Goal: Task Accomplishment & Management: Manage account settings

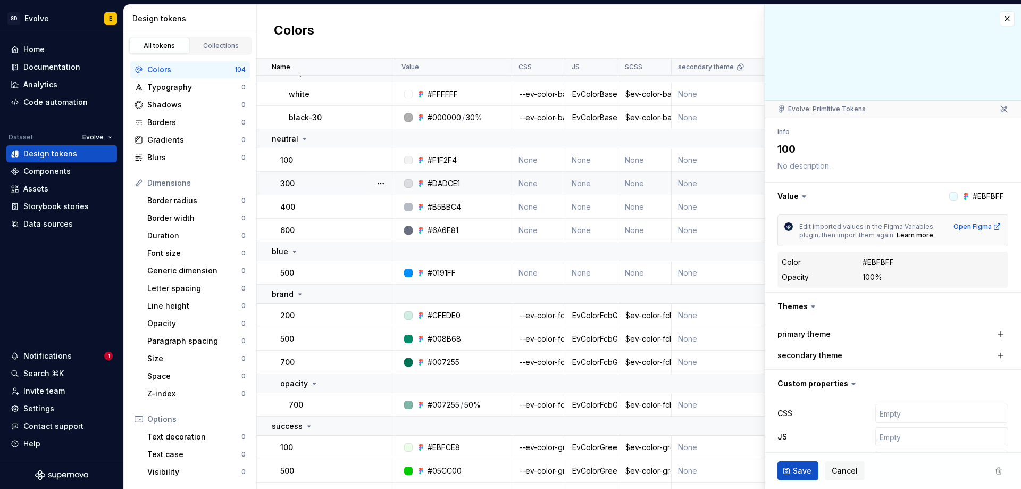
scroll to position [319, 0]
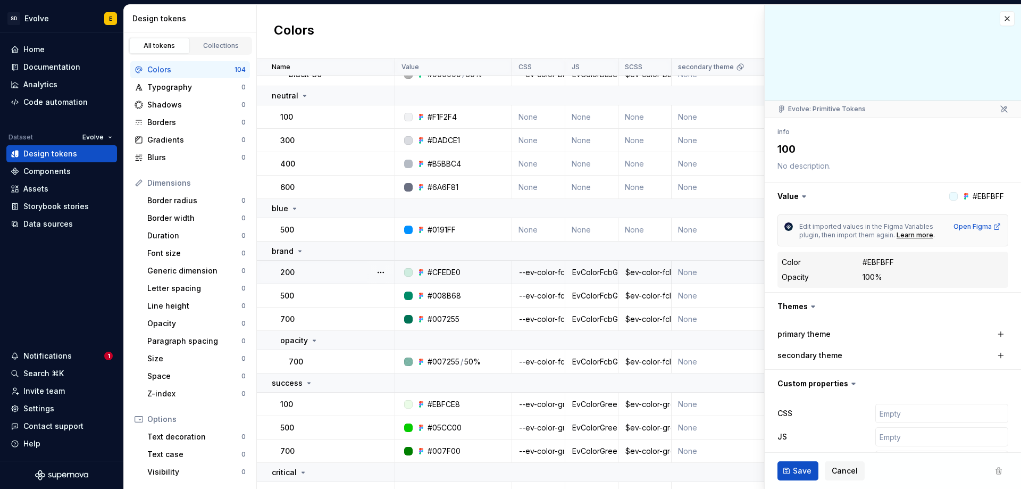
click at [539, 272] on div "--ev-color-fcb-green-200" at bounding box center [539, 272] width 52 height 11
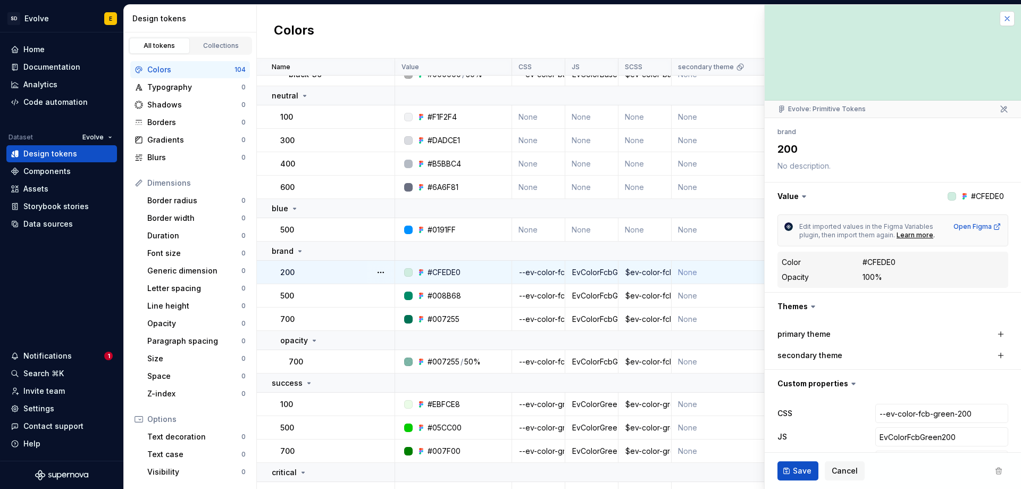
click at [1001, 22] on button "button" at bounding box center [1007, 18] width 15 height 15
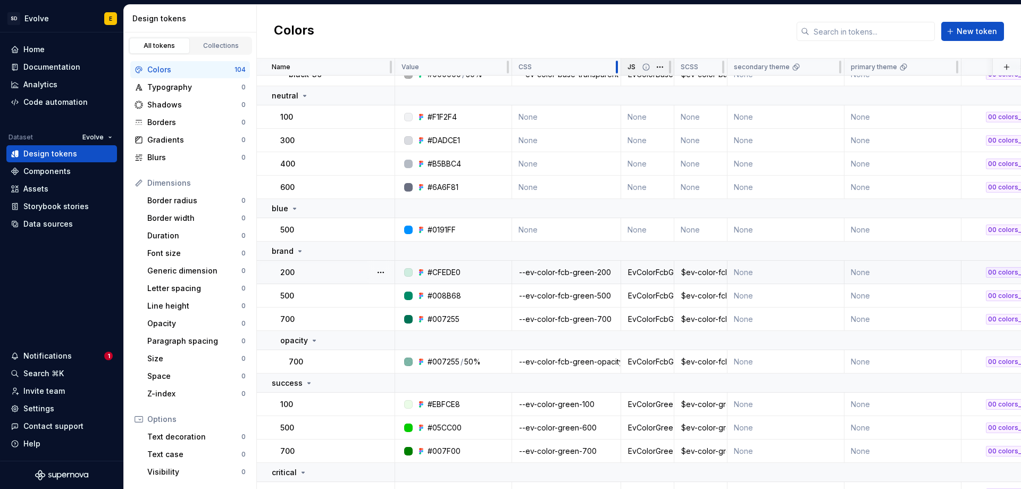
drag, startPoint x: 564, startPoint y: 69, endPoint x: 621, endPoint y: 69, distance: 57.5
click at [621, 69] on tr "Name Value CSS JS SCSS secondary theme primary theme Collection Token set Descr…" at bounding box center [804, 67] width 1094 height 17
click at [731, 70] on div "secondary theme" at bounding box center [787, 67] width 117 height 17
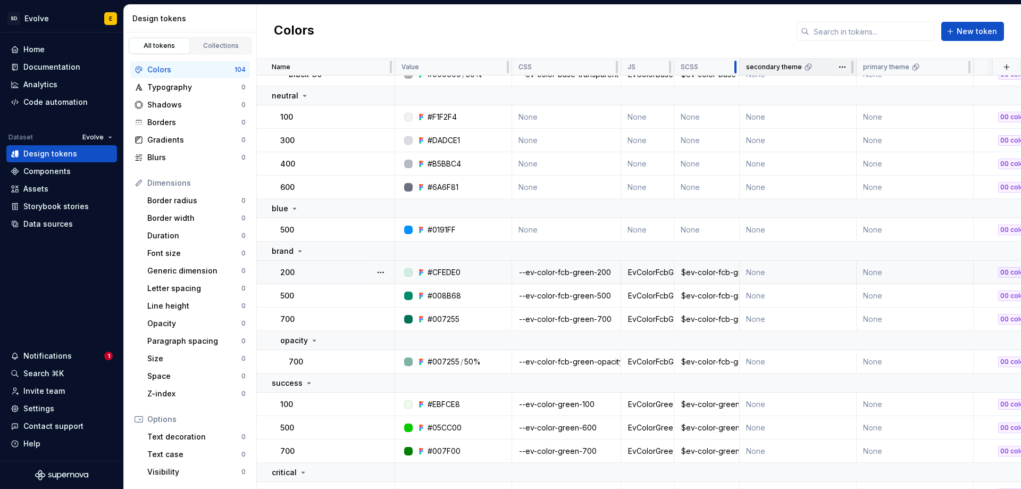
scroll to position [317, 0]
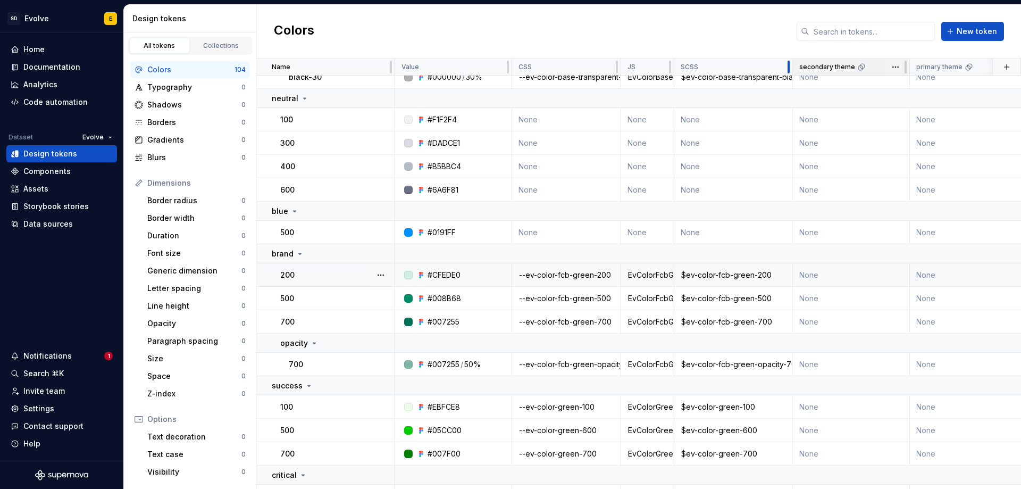
drag, startPoint x: 731, startPoint y: 70, endPoint x: 793, endPoint y: 74, distance: 61.8
click at [793, 74] on div at bounding box center [789, 67] width 9 height 17
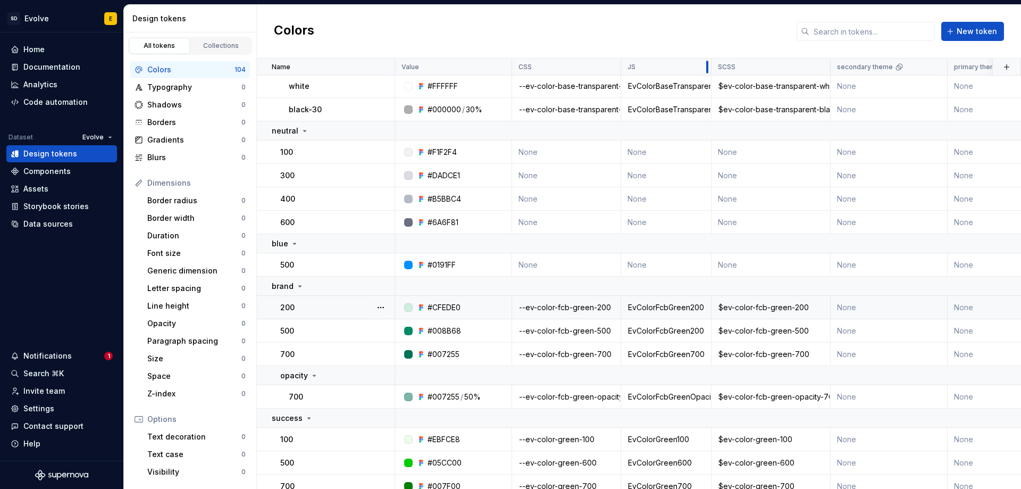
scroll to position [274, 0]
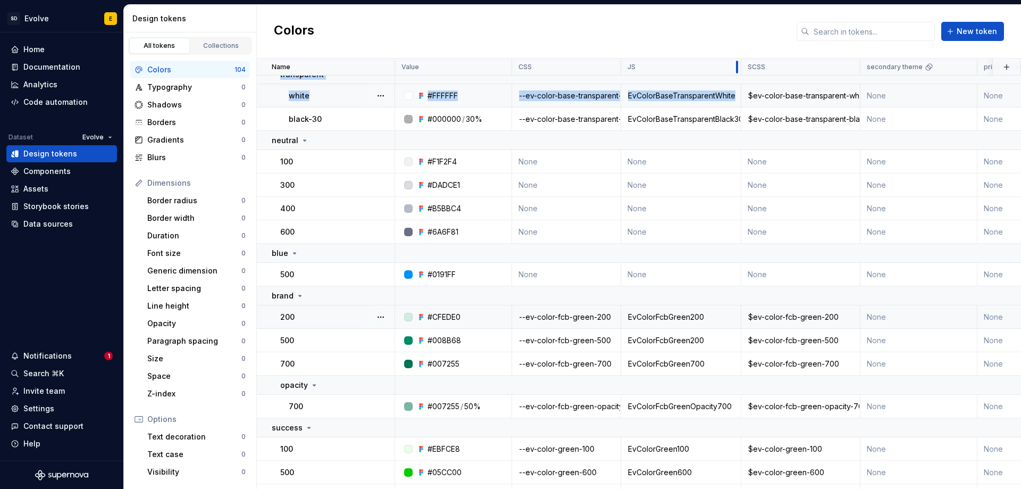
drag, startPoint x: 673, startPoint y: 63, endPoint x: 741, endPoint y: 86, distance: 71.8
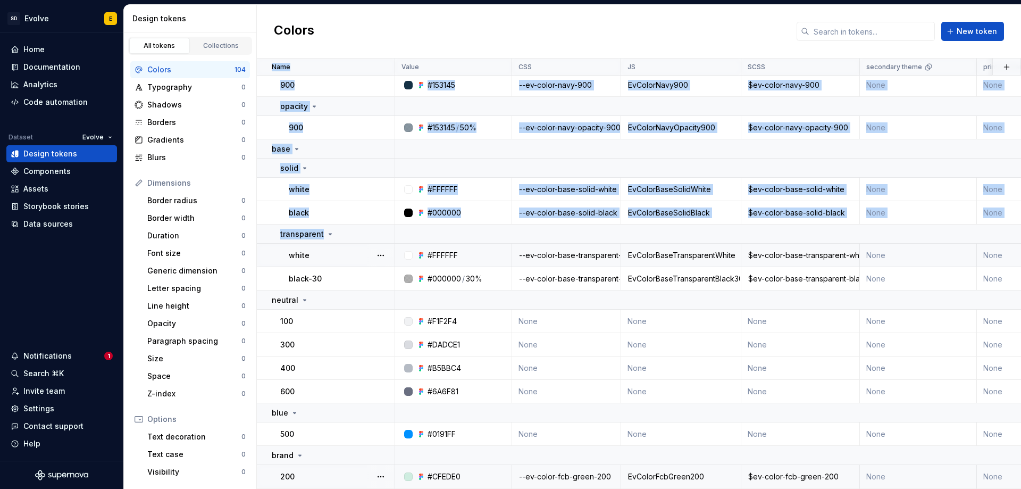
scroll to position [9, 0]
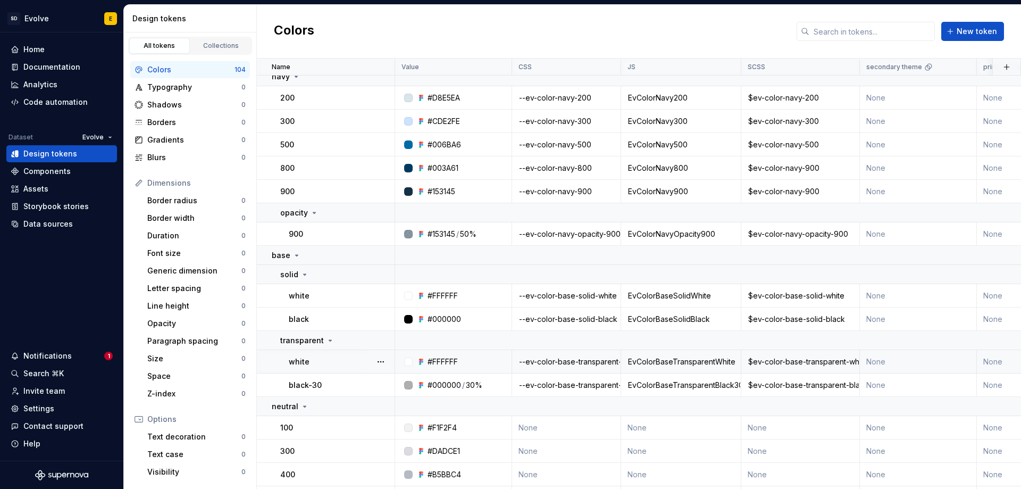
click at [542, 25] on div "Colors New token" at bounding box center [639, 32] width 764 height 54
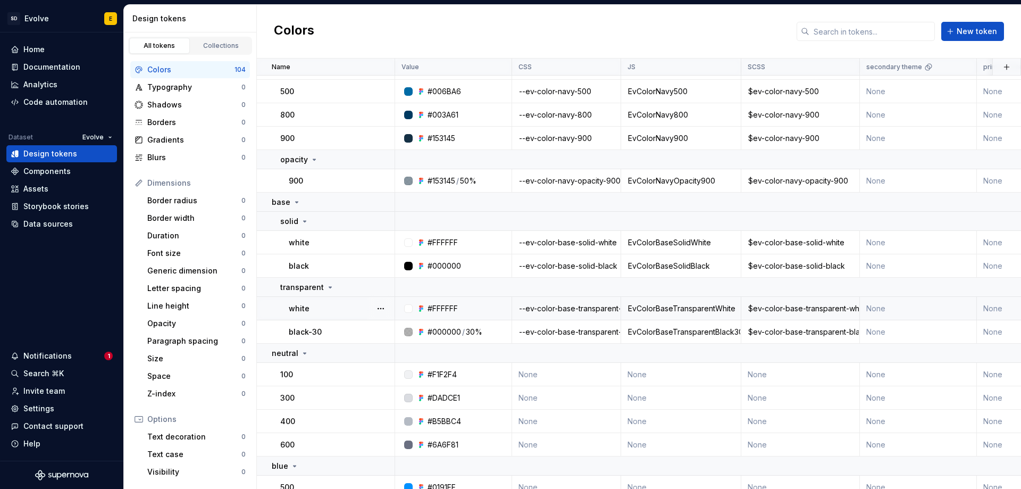
scroll to position [115, 0]
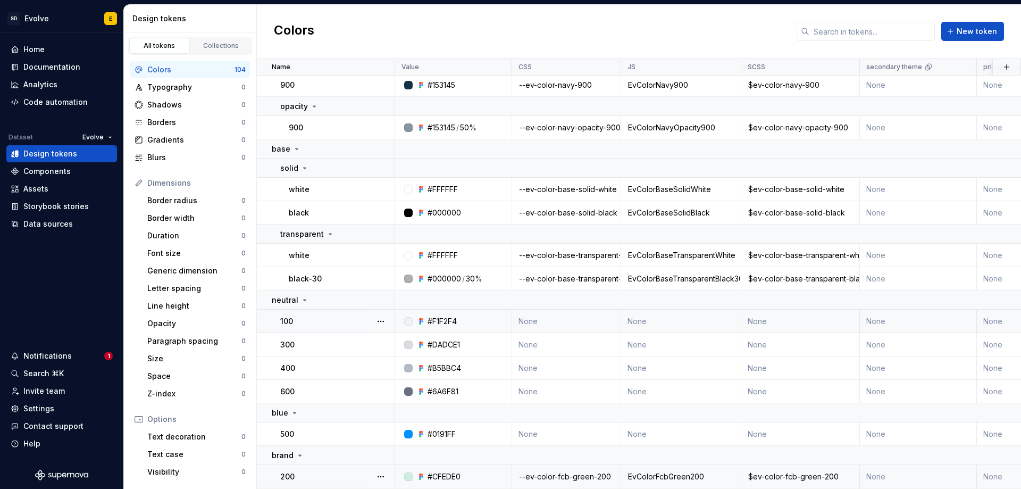
click at [532, 318] on td "None" at bounding box center [566, 321] width 109 height 23
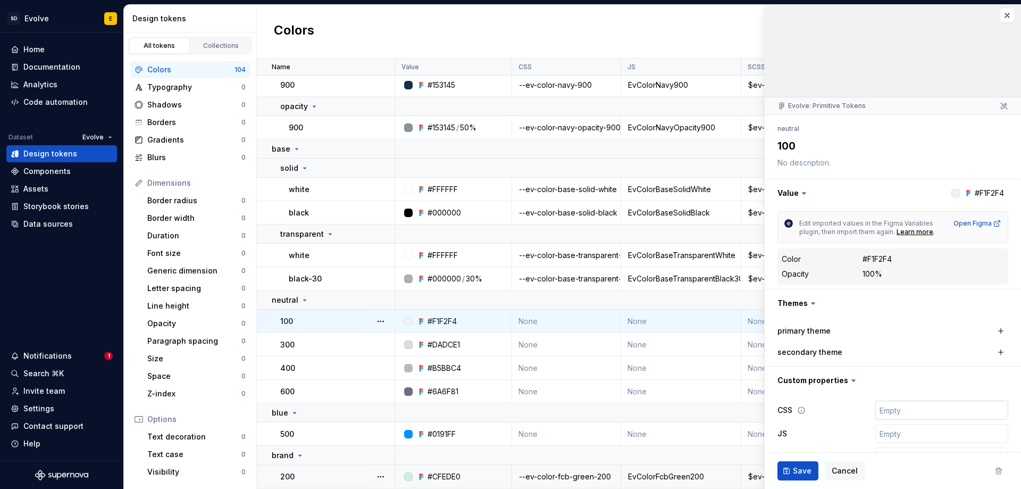
scroll to position [78, 0]
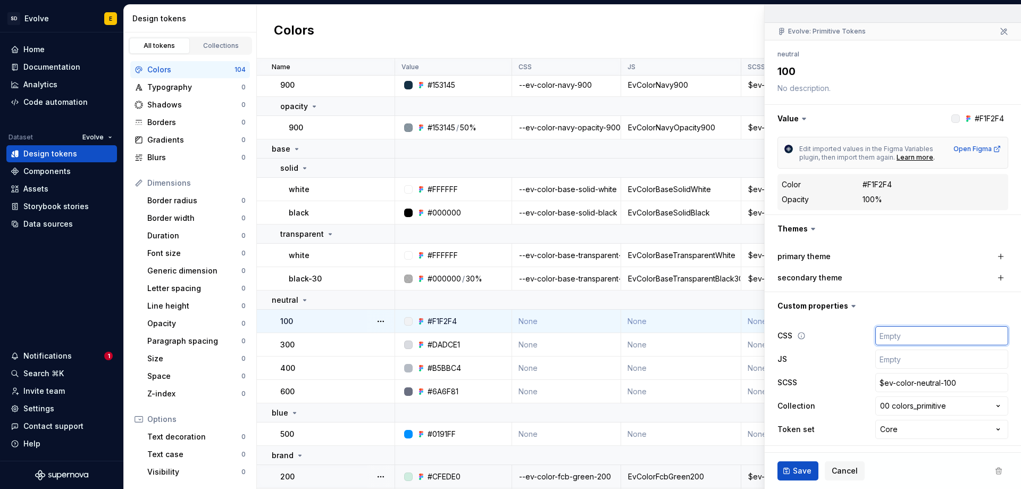
click at [889, 336] on input "text" at bounding box center [942, 335] width 133 height 19
paste input "$ev-color-neutral-100"
type textarea "*"
type input "$ev-color-neutral-100"
type textarea "*"
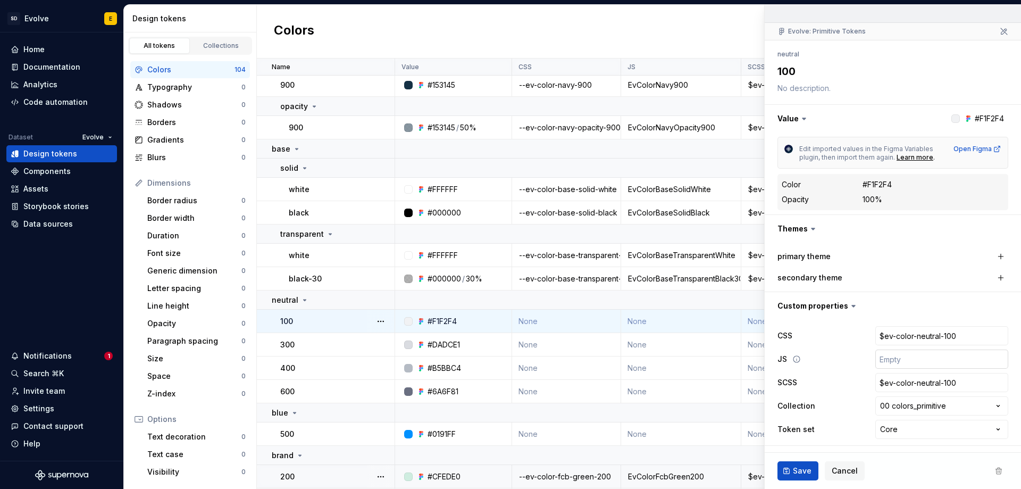
click at [921, 359] on input "text" at bounding box center [942, 358] width 133 height 19
paste input "EvColorNeutral100"
type input "EvColorNeutral100"
type textarea "*"
type input "EvColorNeutral100"
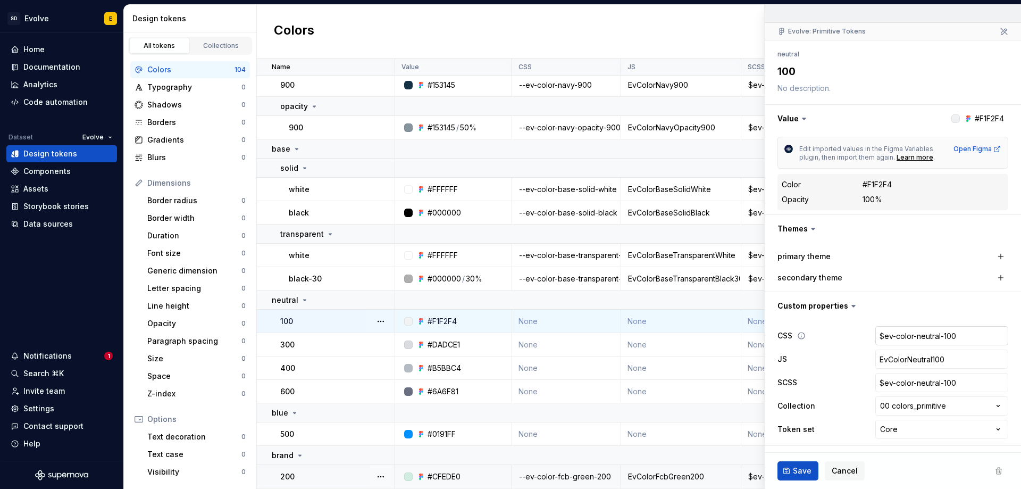
type textarea "*"
click at [876, 338] on input "$ev-color-neutral-100" at bounding box center [942, 335] width 133 height 19
type input "ev-color-neutral-100"
type textarea "*"
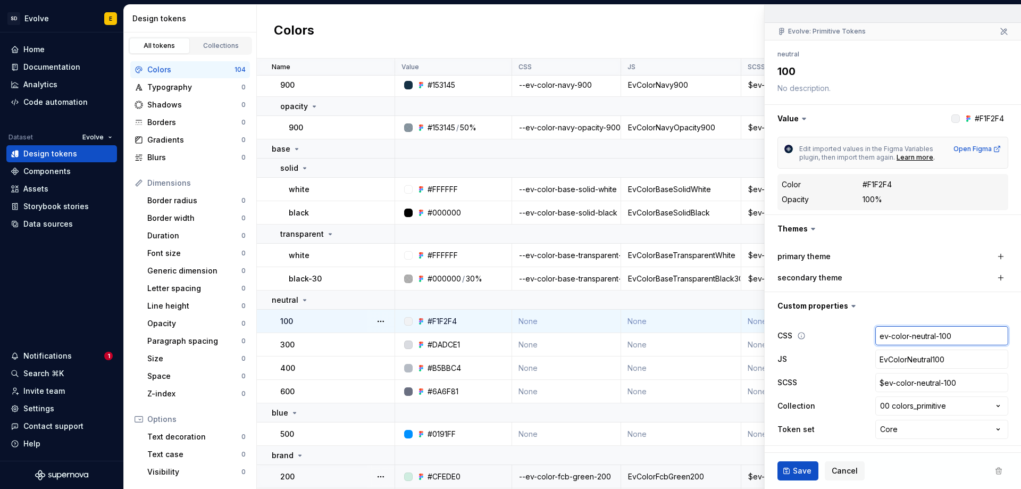
type input "-ev-color-neutral-100"
type textarea "*"
type input "--ev-color-neutral-100"
click at [798, 476] on span "Save" at bounding box center [802, 470] width 19 height 11
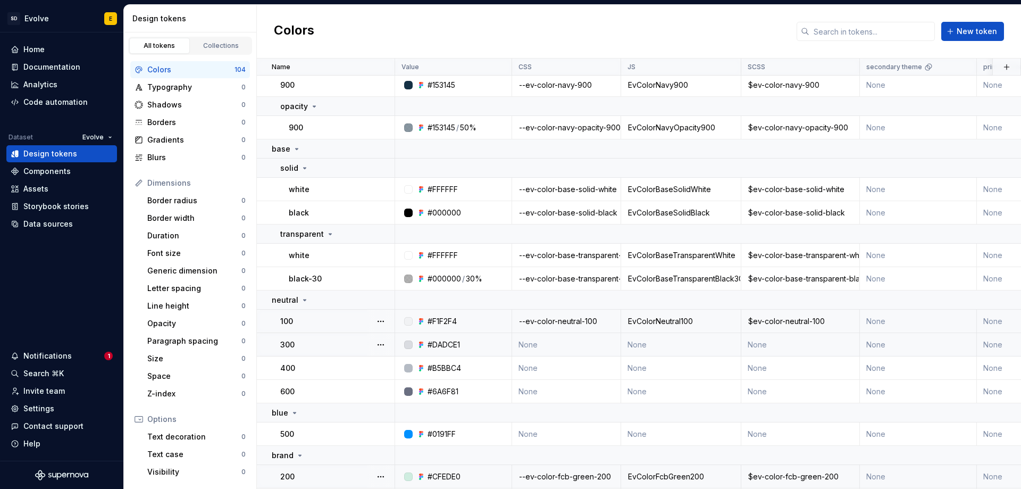
click at [568, 343] on td "None" at bounding box center [566, 344] width 109 height 23
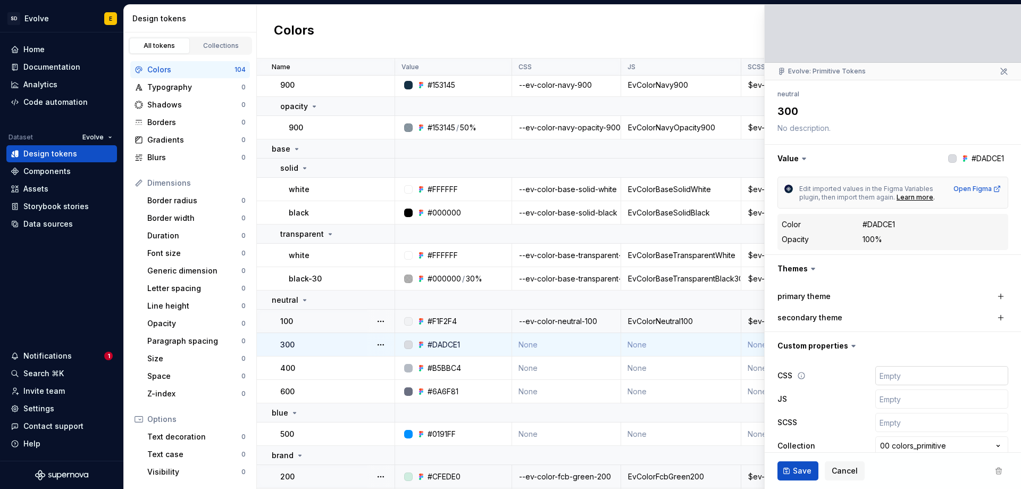
scroll to position [78, 0]
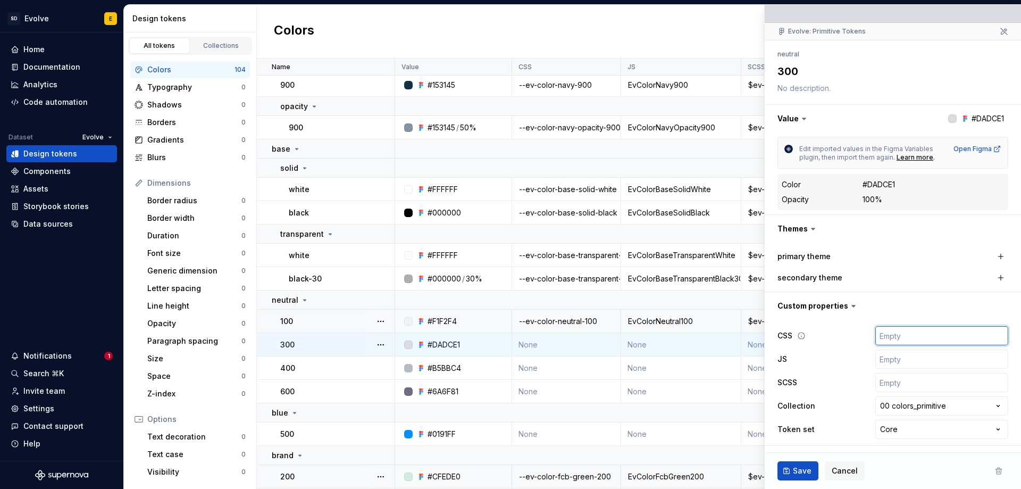
click at [894, 333] on input "text" at bounding box center [942, 335] width 133 height 19
paste input "EvColorNeutral100"
type textarea "*"
type input "EvColorNeutral100"
type textarea "*"
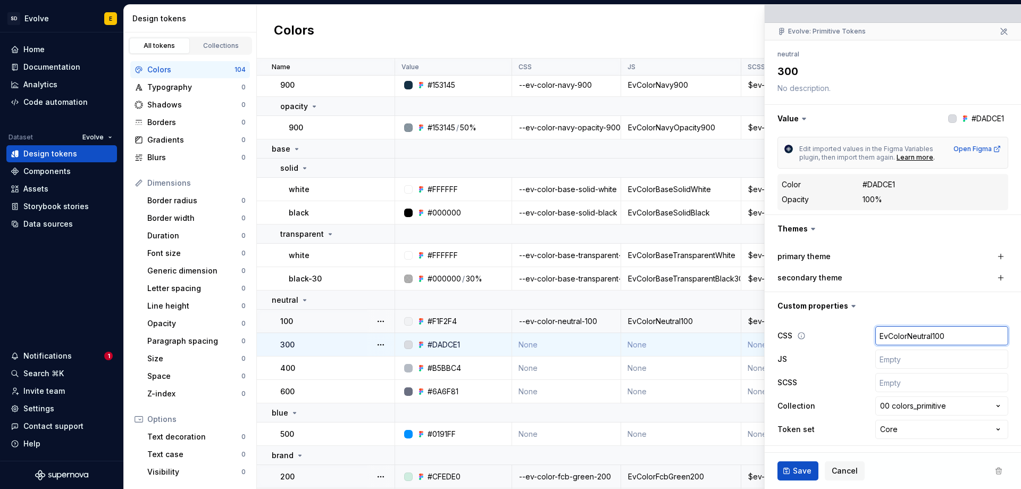
type input "EvColorNeutral10"
type textarea "*"
type input "EvColorNeutral1"
type textarea "*"
type input "EvColorNeutral"
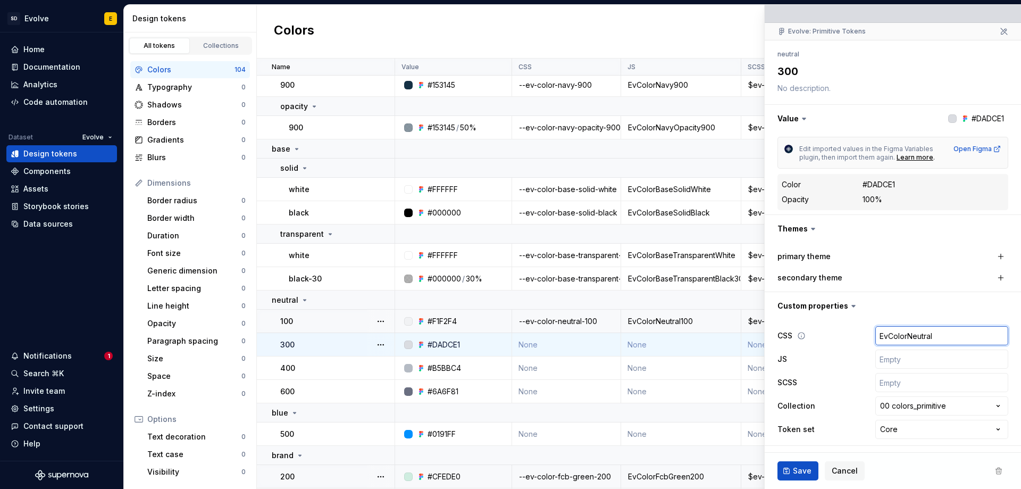
type textarea "*"
type input "EvColorNeutral3"
type textarea "*"
type input "EvColorNeutral30"
type textarea "*"
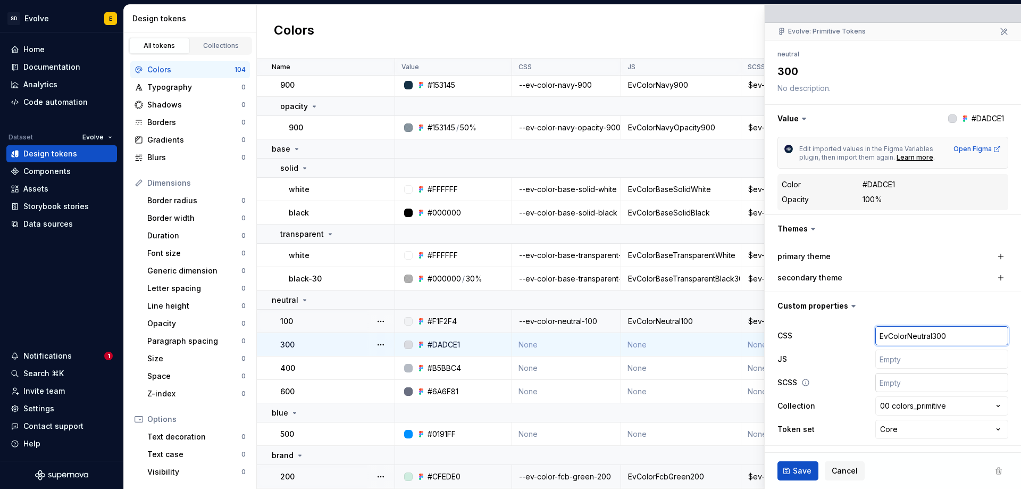
type input "EvColorNeutral300"
click at [921, 387] on input "text" at bounding box center [942, 382] width 133 height 19
type textarea "*"
click at [890, 340] on input "EvColorNeutral300" at bounding box center [942, 335] width 133 height 19
type textarea "*"
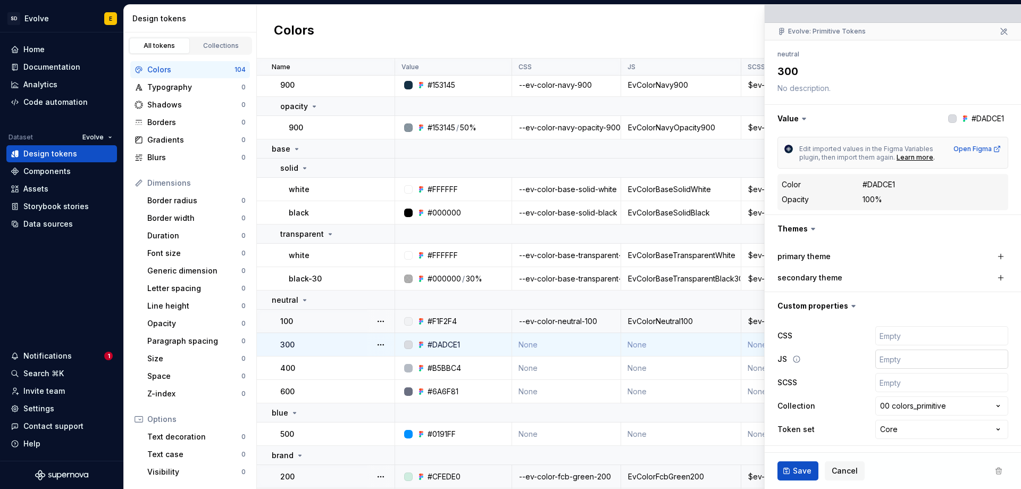
click at [901, 361] on input "text" at bounding box center [942, 358] width 133 height 19
paste input "EvColorNeutral100"
type textarea "*"
type input "EvColorNeutral100"
click at [927, 361] on input "EvColorNeutral100" at bounding box center [942, 358] width 133 height 19
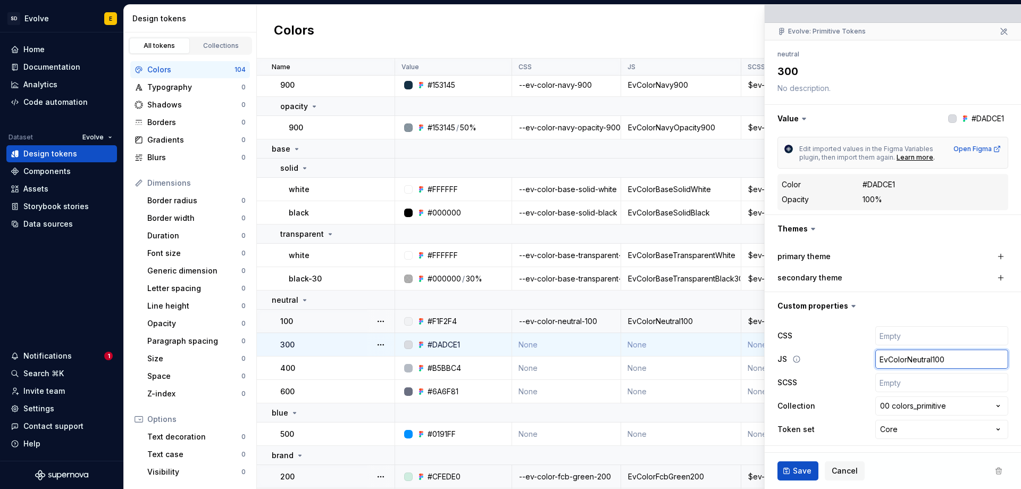
type textarea "*"
type input "EvColorNeutral00"
type textarea "*"
type input "EvColorNeutral300"
type textarea "*"
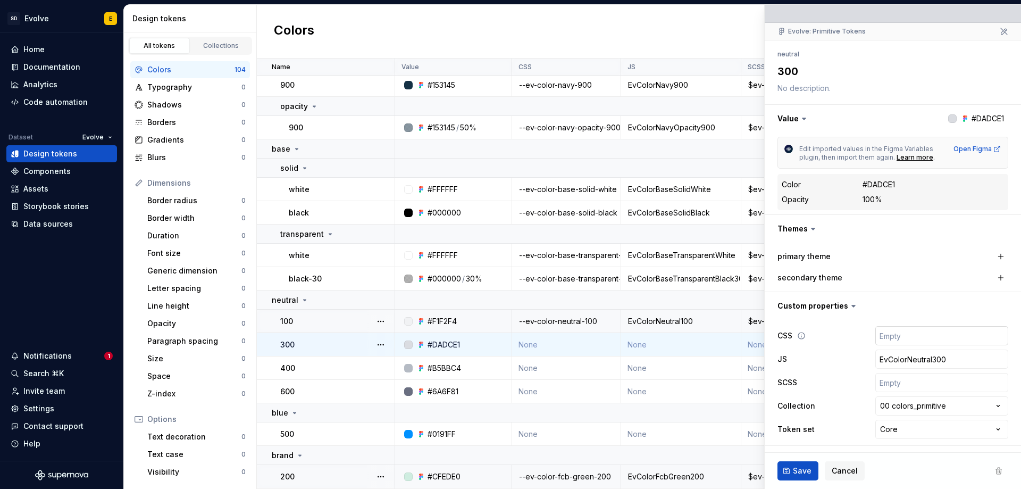
click at [903, 340] on input "text" at bounding box center [942, 335] width 133 height 19
paste input "$ev-color-neutral-300"
type input "$ev-color-neutral-300"
type textarea "*"
type input "$ev-color-neutral-300"
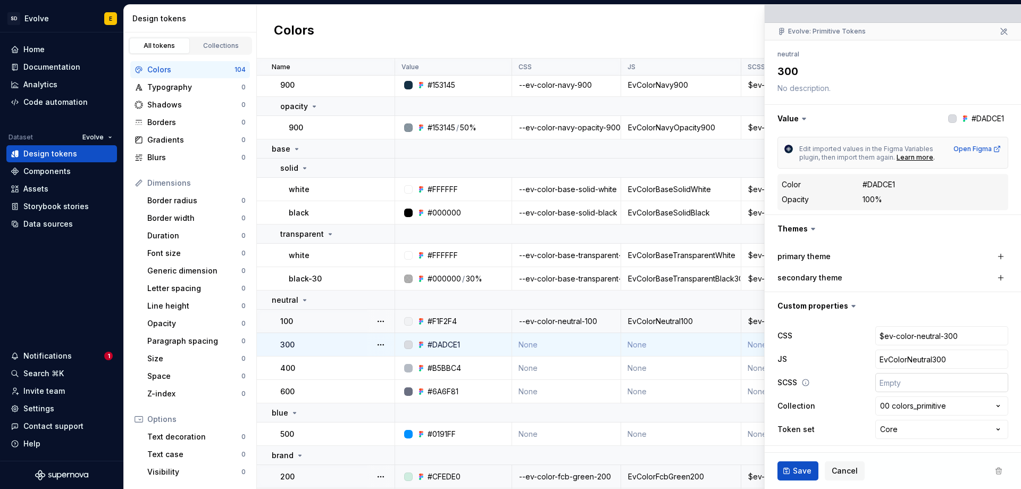
click at [889, 383] on input "text" at bounding box center [942, 382] width 133 height 19
paste input "$ev-color-neutral-300"
type textarea "*"
type input "$ev-color-neutral-300"
click at [876, 339] on input "$ev-color-neutral-300" at bounding box center [942, 335] width 133 height 19
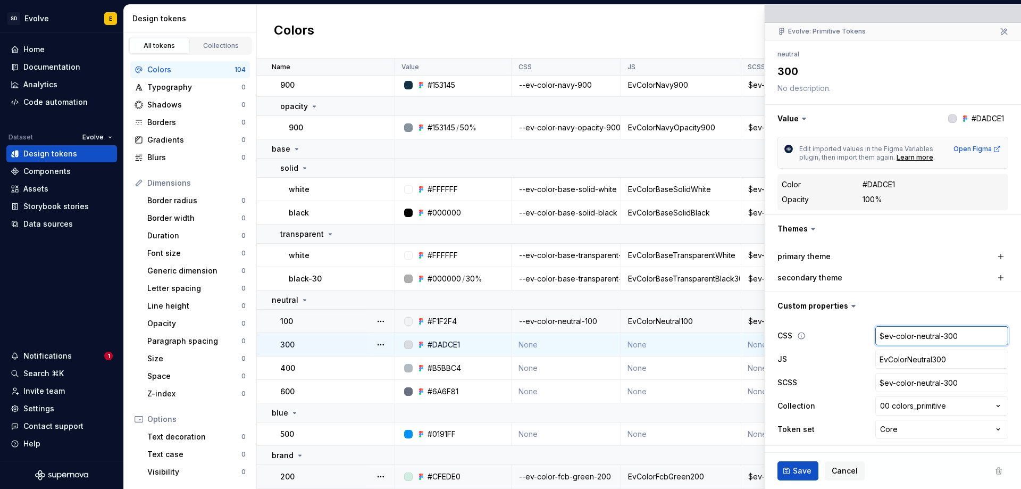
click at [876, 335] on input "$ev-color-neutral-300" at bounding box center [942, 335] width 133 height 19
type textarea "*"
type input "ev-color-neutral-300"
type textarea "*"
type input "-ev-color-neutral-300"
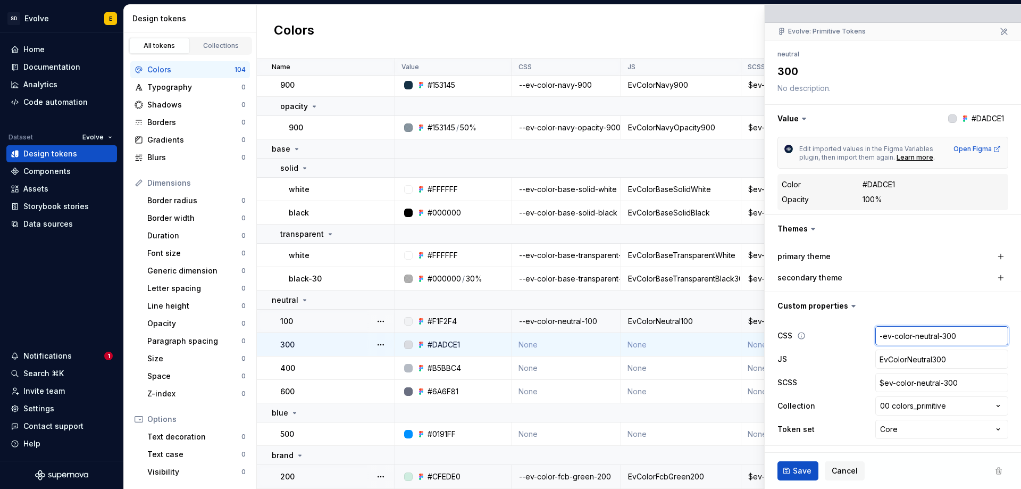
type textarea "*"
type input "--ev-color-neutral-300"
click at [790, 471] on button "Save" at bounding box center [798, 470] width 41 height 19
type textarea "*"
